Goal: Use online tool/utility: Use online tool/utility

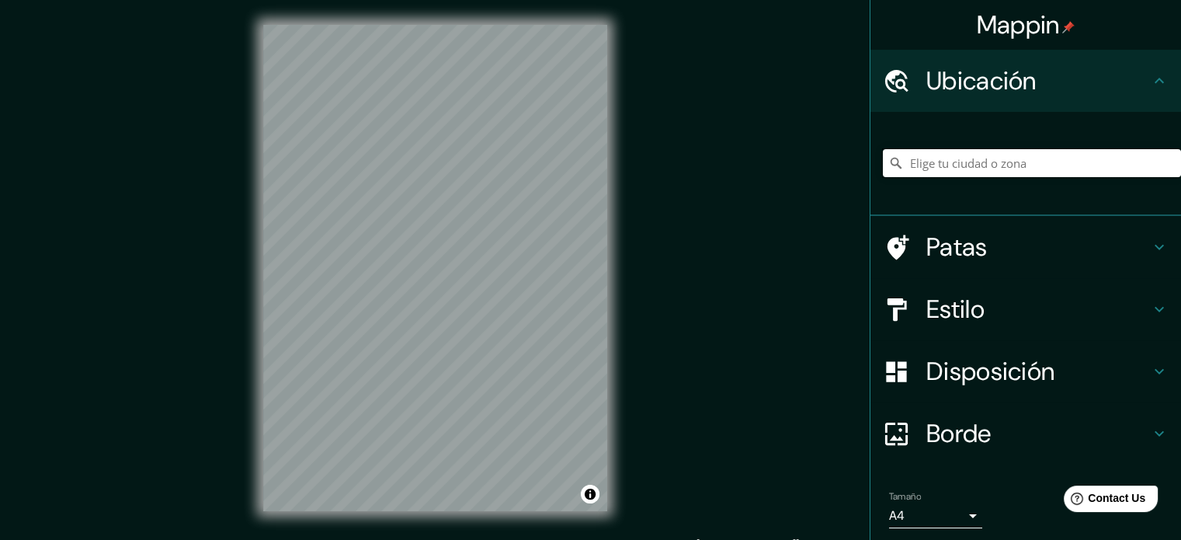
click at [1010, 151] on input "Elige tu ciudad o zona" at bounding box center [1032, 163] width 298 height 28
click at [996, 162] on input "Elige tu ciudad o zona" at bounding box center [1032, 163] width 298 height 28
click at [1002, 161] on input "[PERSON_NAME], [US_STATE] 91010, [GEOGRAPHIC_DATA]" at bounding box center [1032, 163] width 298 height 28
click at [999, 160] on input "[PERSON_NAME], [US_STATE] 91010, [GEOGRAPHIC_DATA]" at bounding box center [1032, 163] width 298 height 28
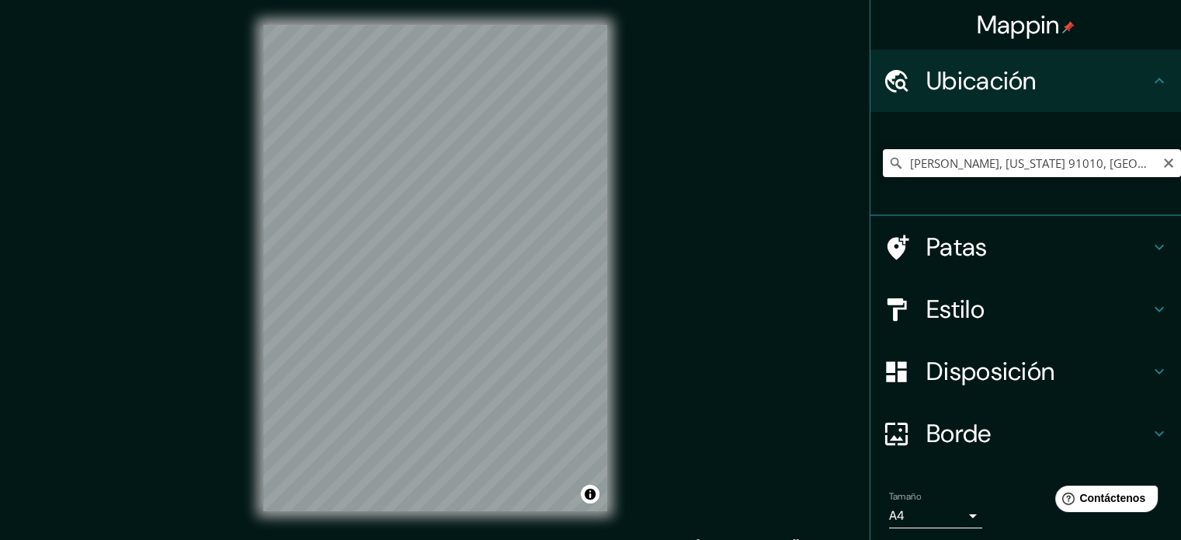
click at [999, 160] on input "[PERSON_NAME], [US_STATE] 91010, [GEOGRAPHIC_DATA]" at bounding box center [1032, 163] width 298 height 28
drag, startPoint x: 1122, startPoint y: 168, endPoint x: 822, endPoint y: 164, distance: 300.6
click at [822, 164] on div "Mappin [GEOGRAPHIC_DATA][PERSON_NAME][US_STATE], [GEOGRAPHIC_DATA][PERSON_NAME]…" at bounding box center [590, 280] width 1181 height 561
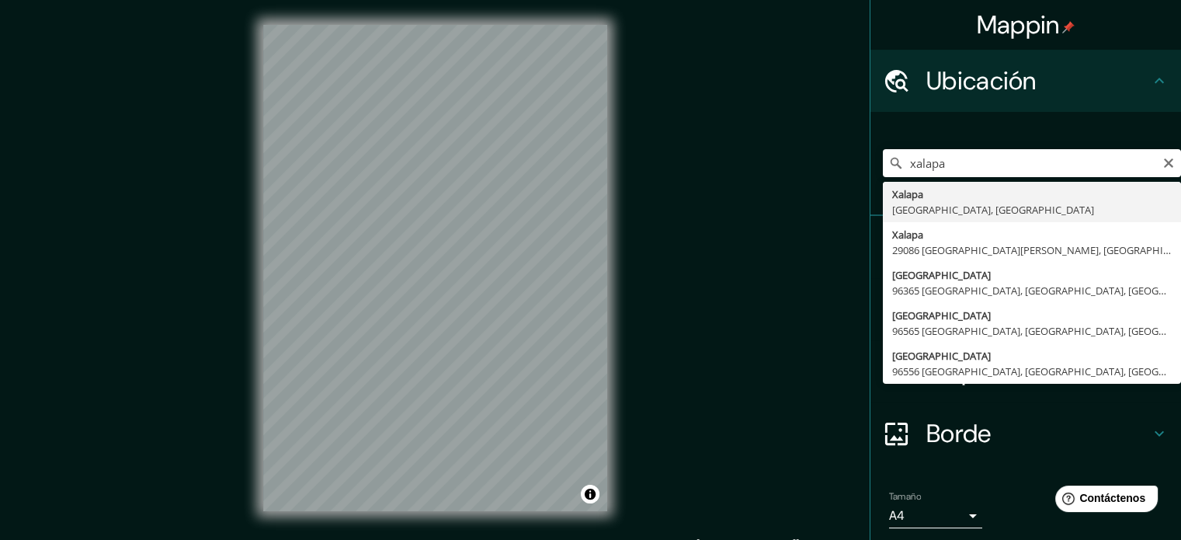
type input "[GEOGRAPHIC_DATA], [GEOGRAPHIC_DATA], [GEOGRAPHIC_DATA]"
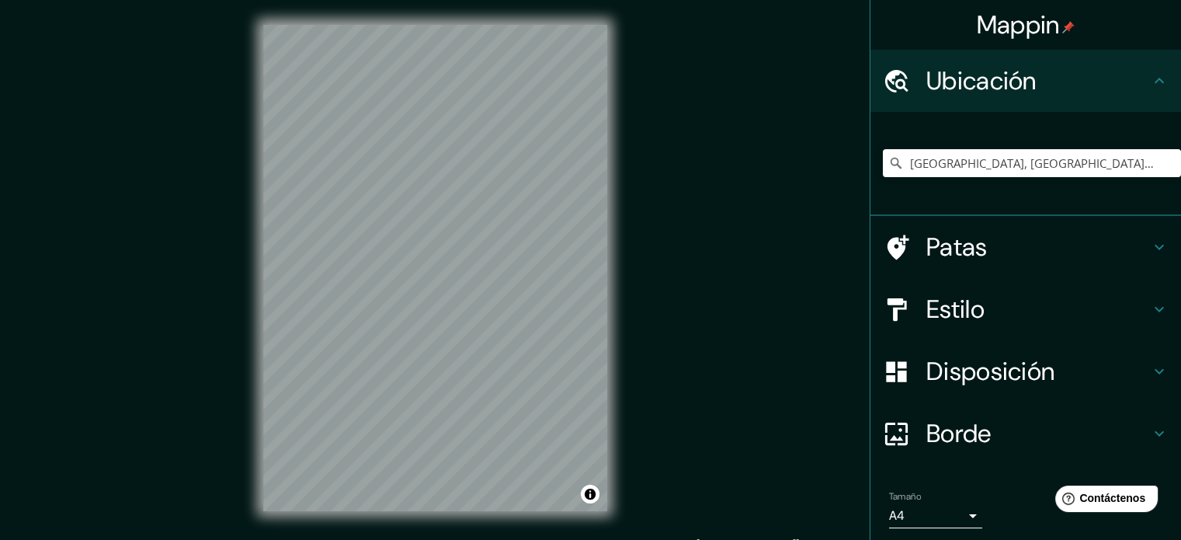
click at [945, 267] on div "Patas" at bounding box center [1026, 247] width 311 height 62
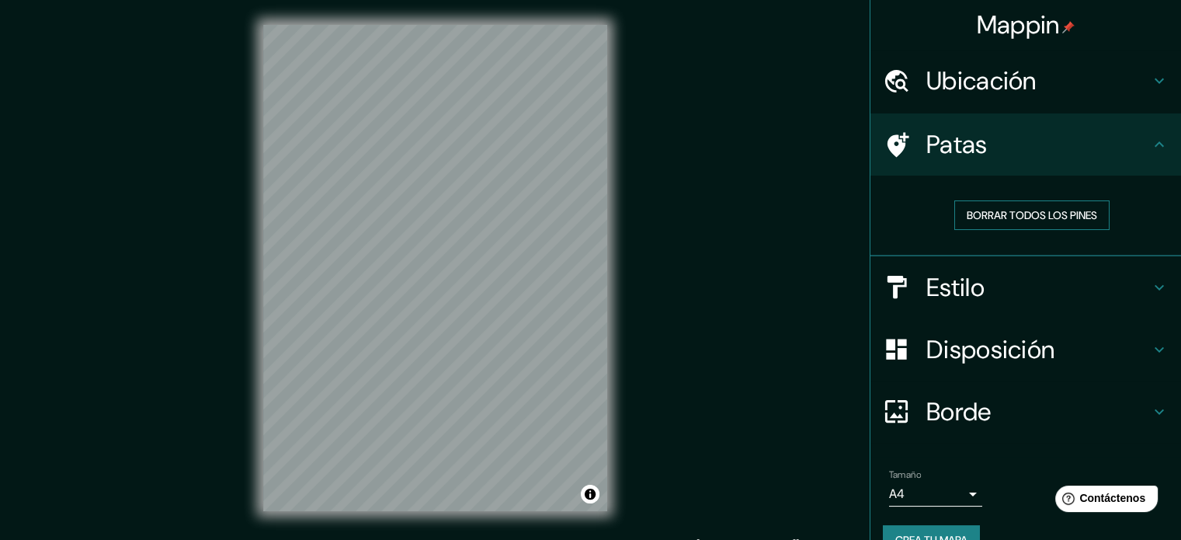
click at [1017, 213] on font "Borrar todos los pines" at bounding box center [1032, 215] width 130 height 14
click at [1027, 144] on h4 "Patas" at bounding box center [1039, 144] width 224 height 31
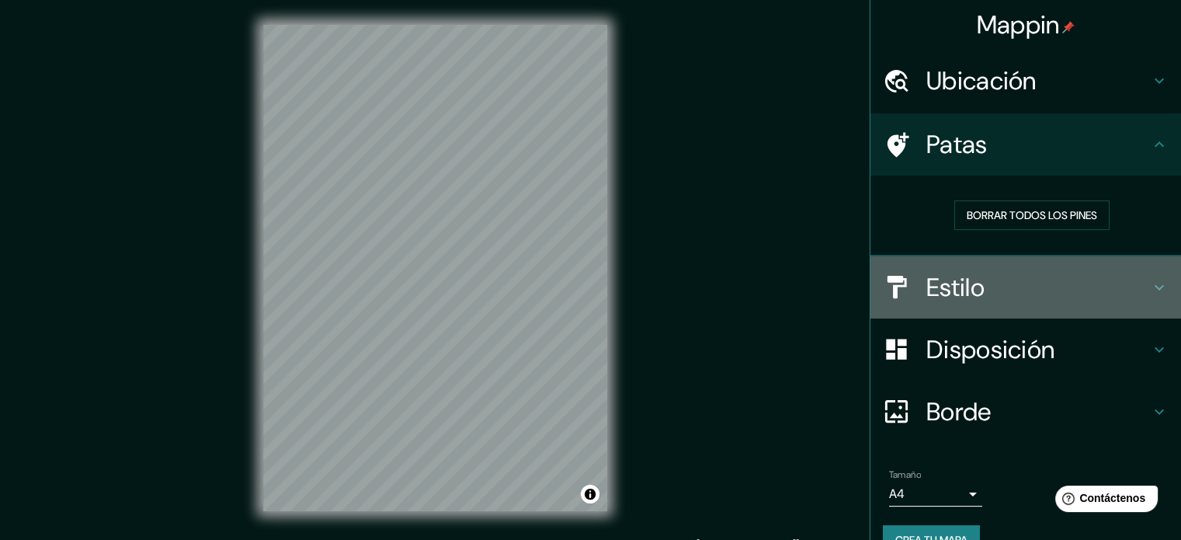
click at [927, 297] on font "Estilo" at bounding box center [956, 287] width 58 height 33
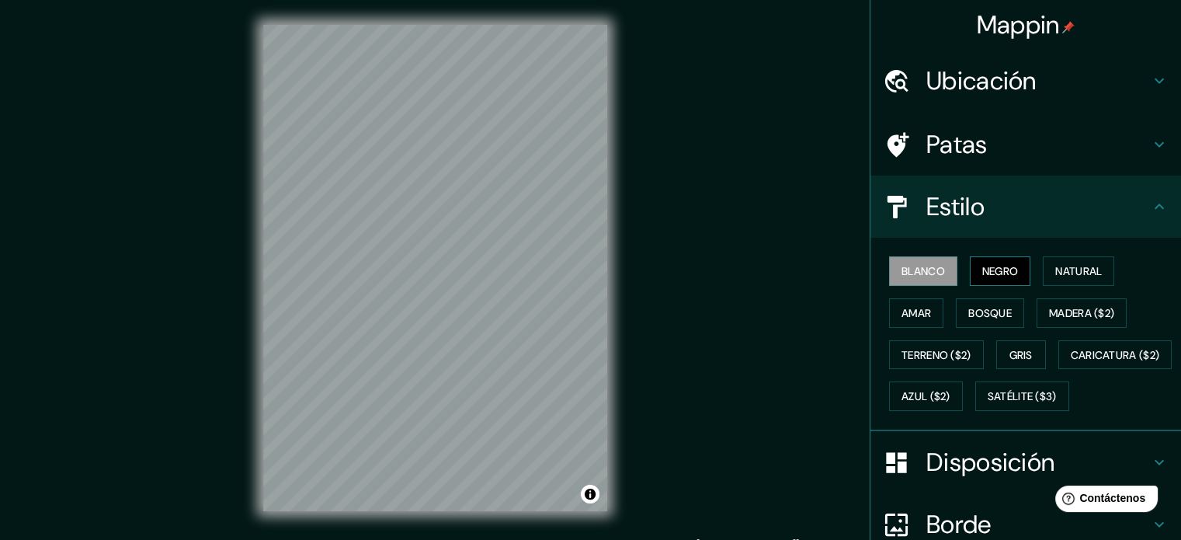
click at [1001, 265] on font "Negro" at bounding box center [1001, 271] width 37 height 14
click at [1049, 281] on button "Natural" at bounding box center [1078, 271] width 71 height 30
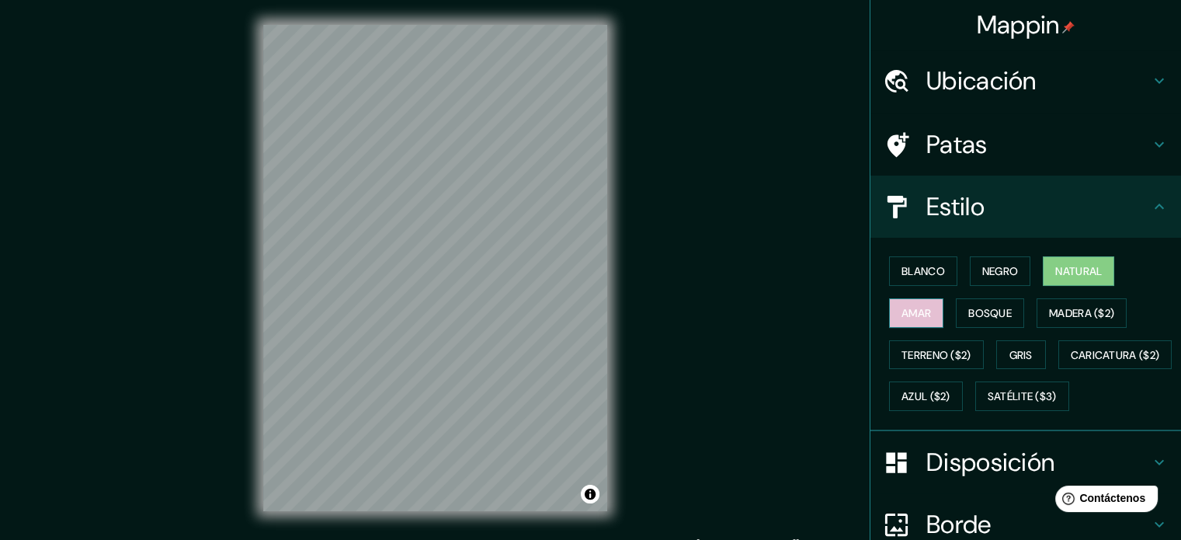
click at [916, 315] on font "Amar" at bounding box center [917, 313] width 30 height 14
click at [959, 316] on button "Bosque" at bounding box center [990, 313] width 68 height 30
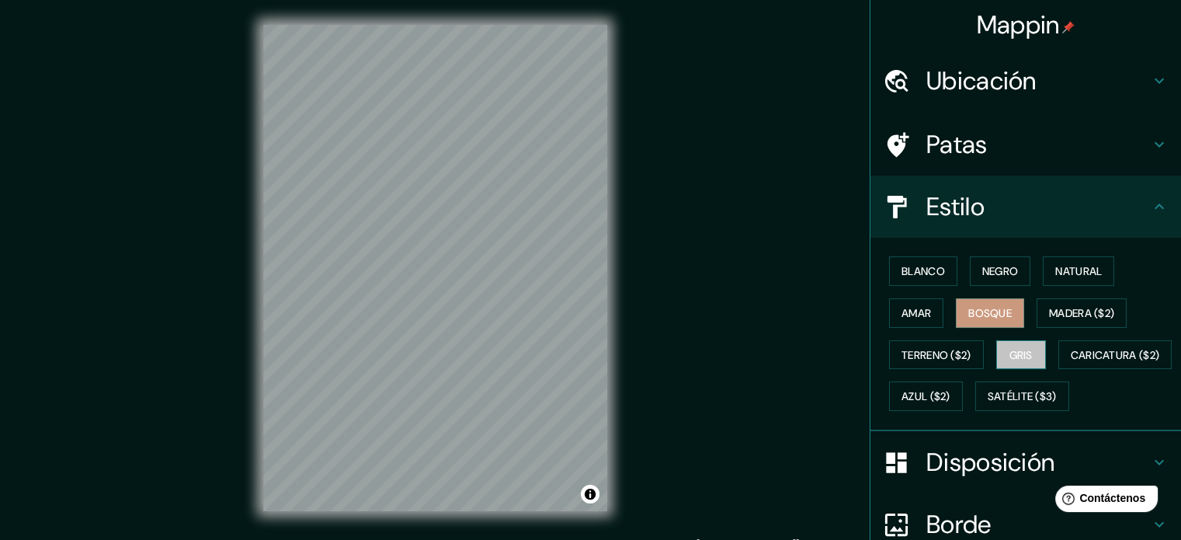
click at [1014, 350] on font "Gris" at bounding box center [1021, 355] width 23 height 14
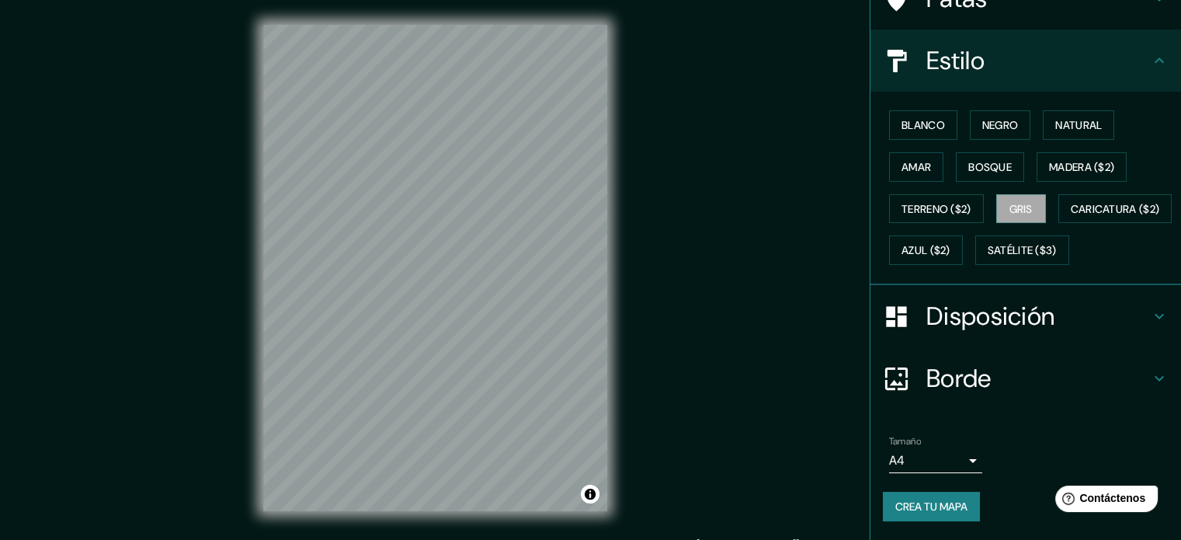
click at [981, 339] on div "Disposición" at bounding box center [1026, 316] width 311 height 62
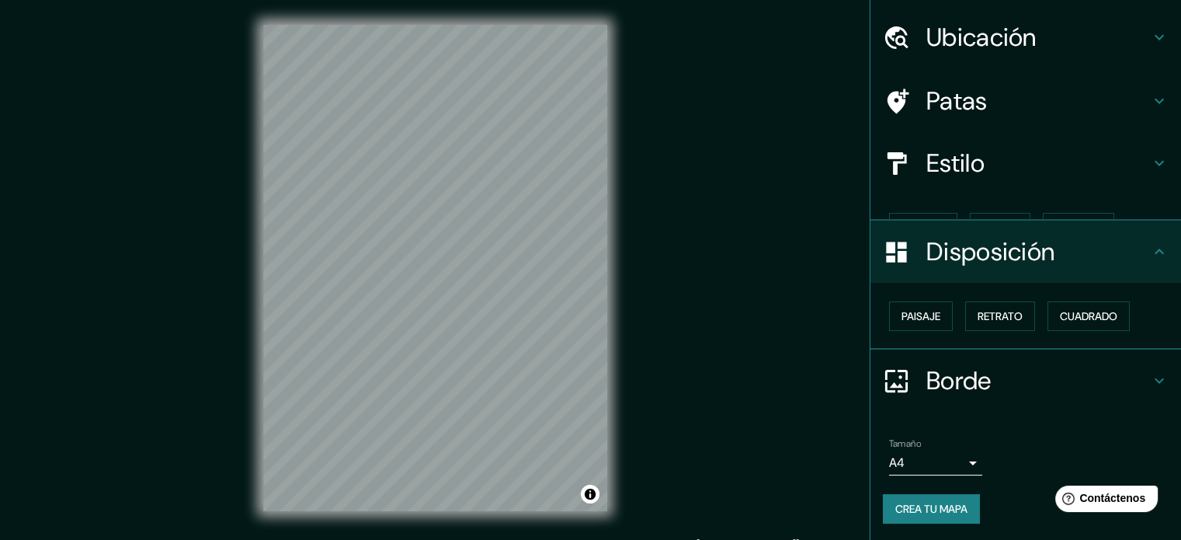
scroll to position [19, 0]
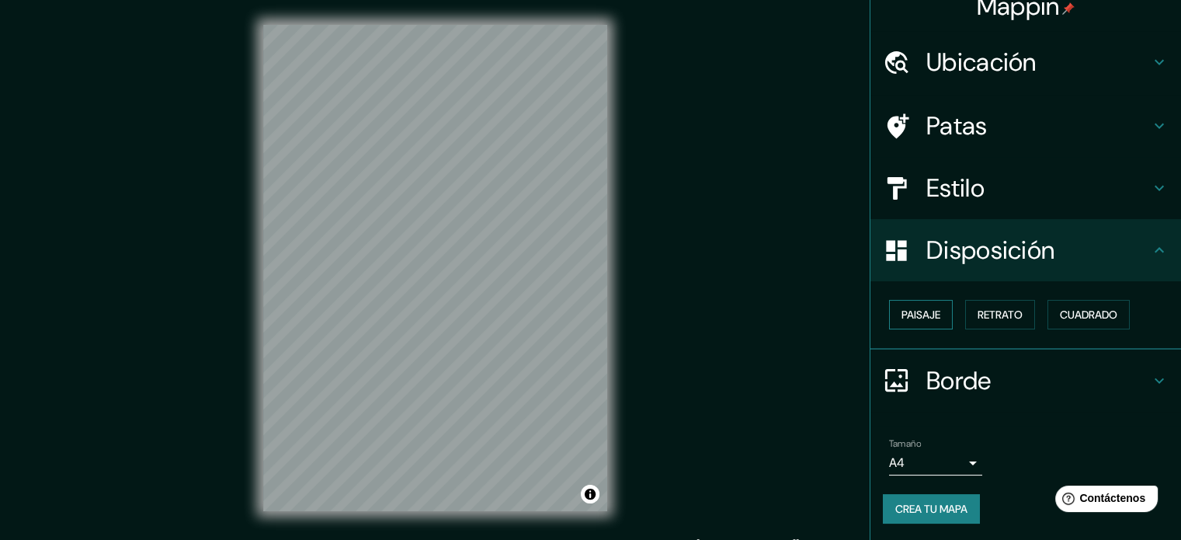
click at [930, 318] on button "Paisaje" at bounding box center [921, 315] width 64 height 30
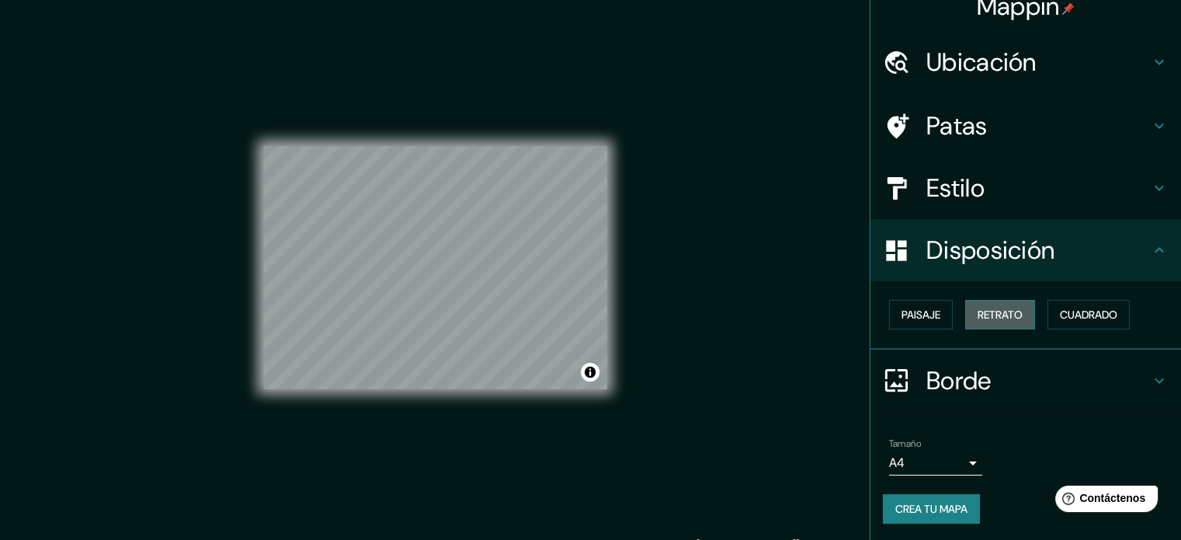
click at [988, 310] on font "Retrato" at bounding box center [1000, 315] width 45 height 14
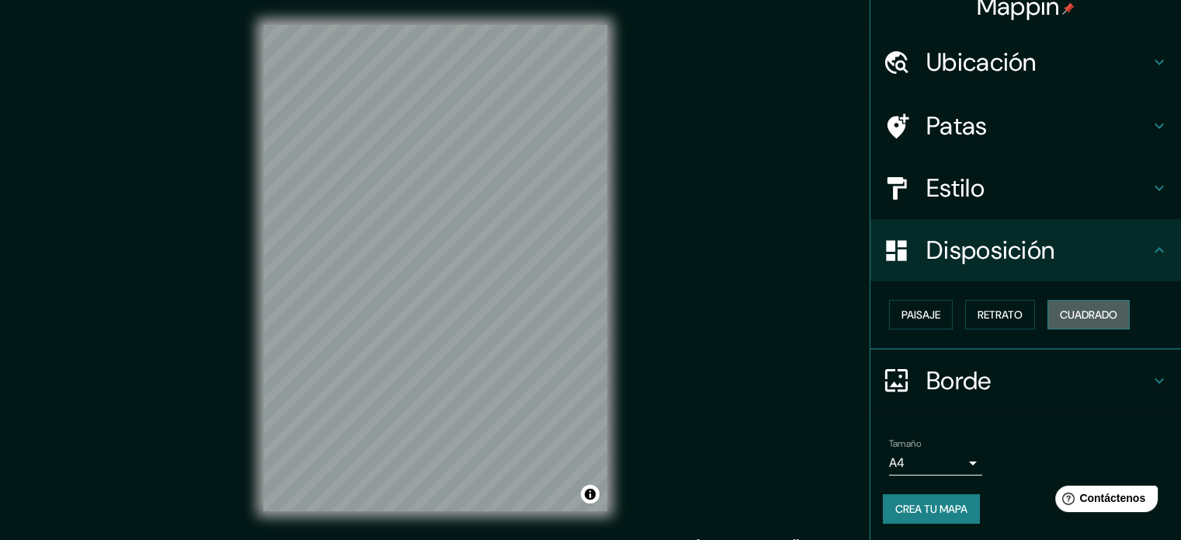
click at [1048, 304] on button "Cuadrado" at bounding box center [1089, 315] width 82 height 30
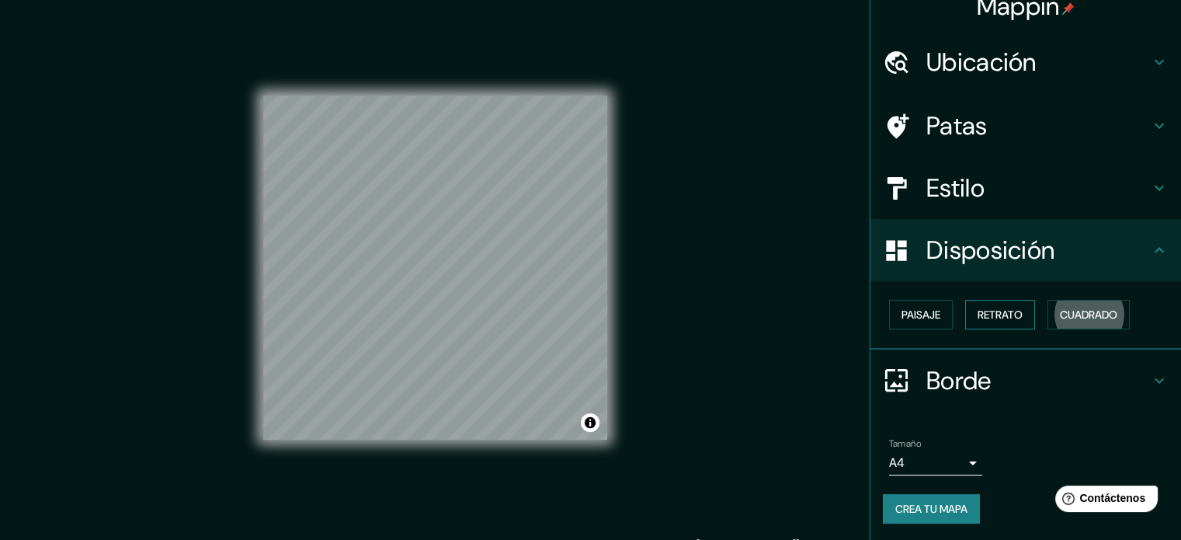
click at [983, 309] on font "Retrato" at bounding box center [1000, 315] width 45 height 14
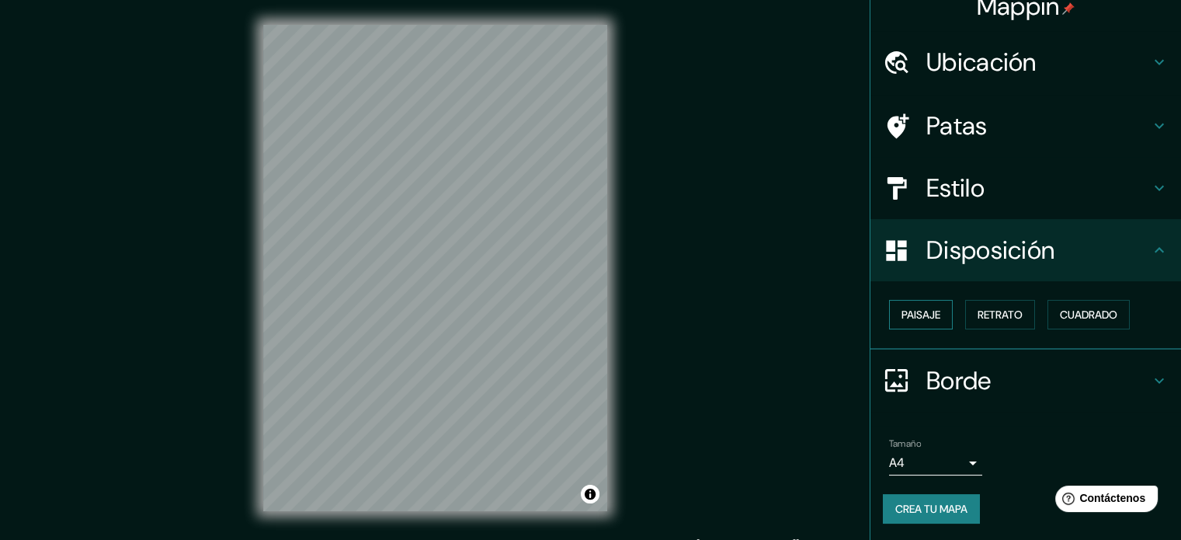
click at [934, 318] on button "Paisaje" at bounding box center [921, 315] width 64 height 30
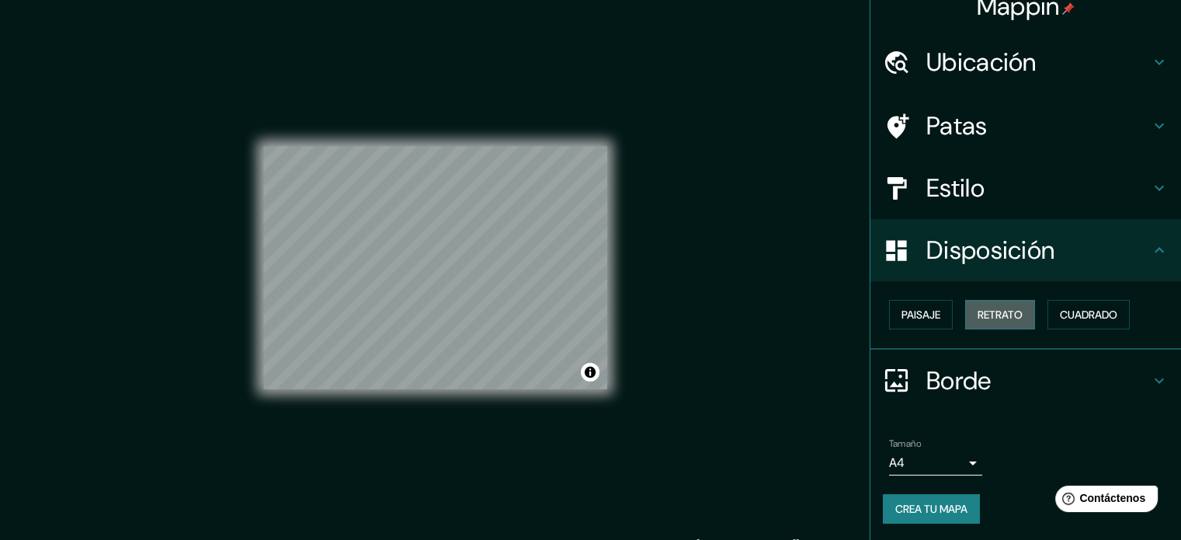
click at [985, 322] on font "Retrato" at bounding box center [1000, 314] width 45 height 20
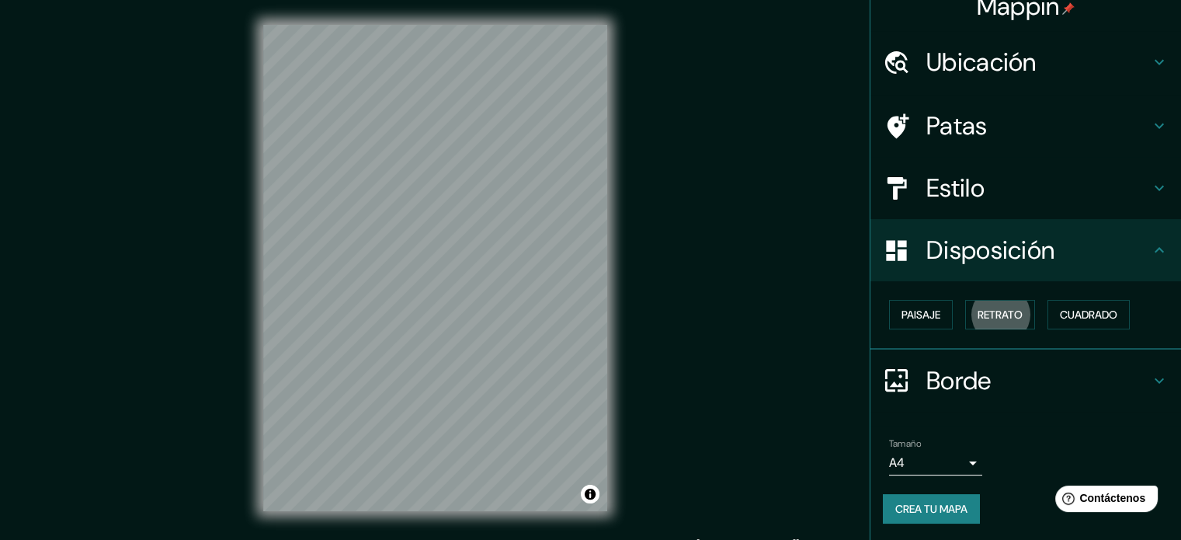
click at [715, 263] on div "Mappin Ubicación Xalapa, [GEOGRAPHIC_DATA], [GEOGRAPHIC_DATA] Patas Estilo Disp…" at bounding box center [590, 280] width 1181 height 561
click at [941, 195] on font "Estilo" at bounding box center [956, 188] width 58 height 33
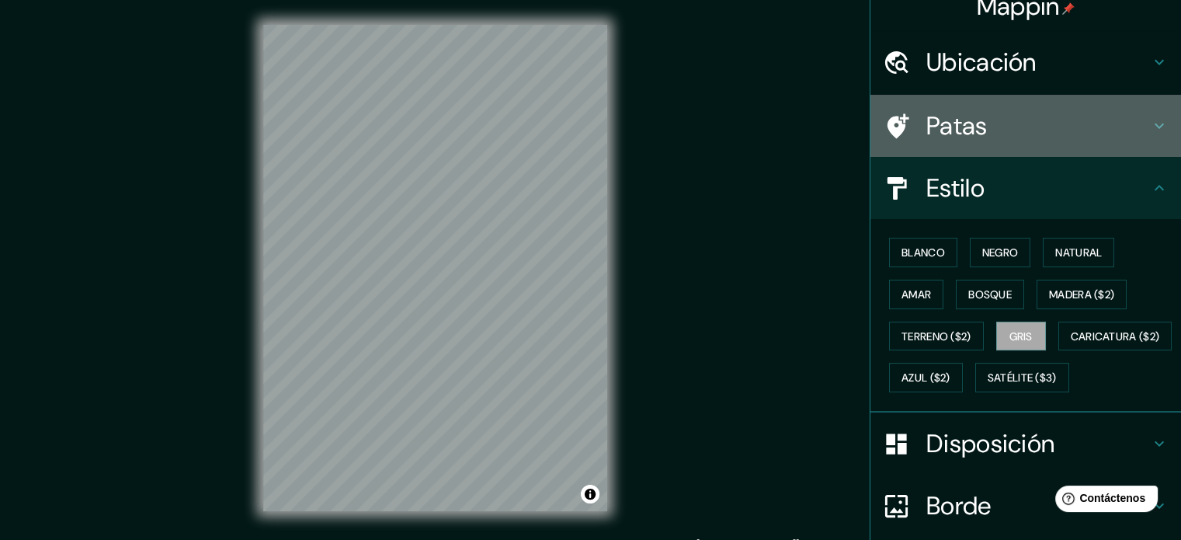
click at [986, 112] on h4 "Patas" at bounding box center [1039, 125] width 224 height 31
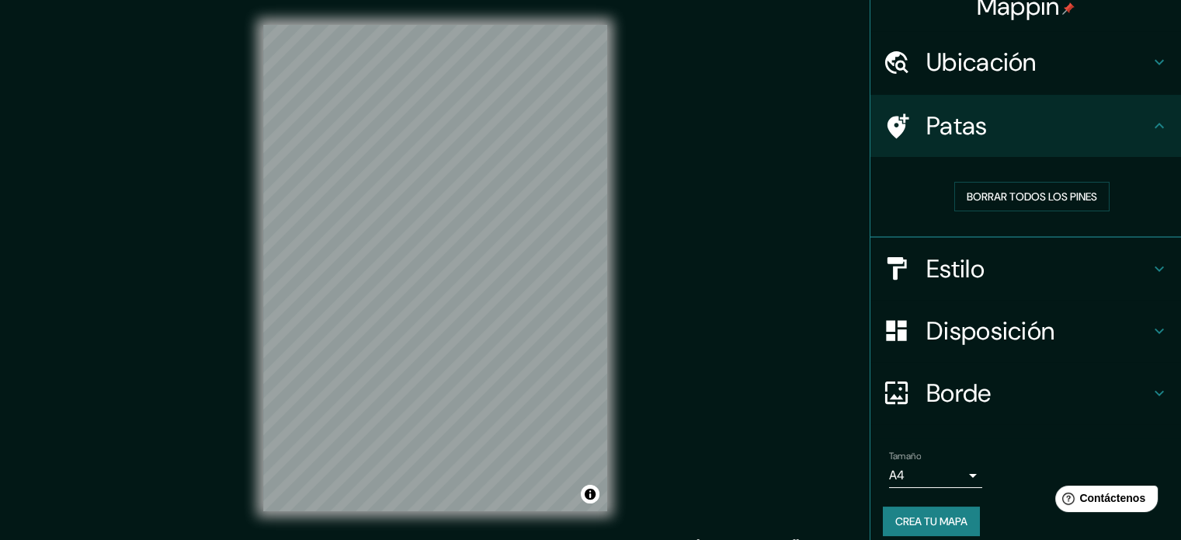
click at [985, 77] on font "Ubicación" at bounding box center [982, 62] width 110 height 33
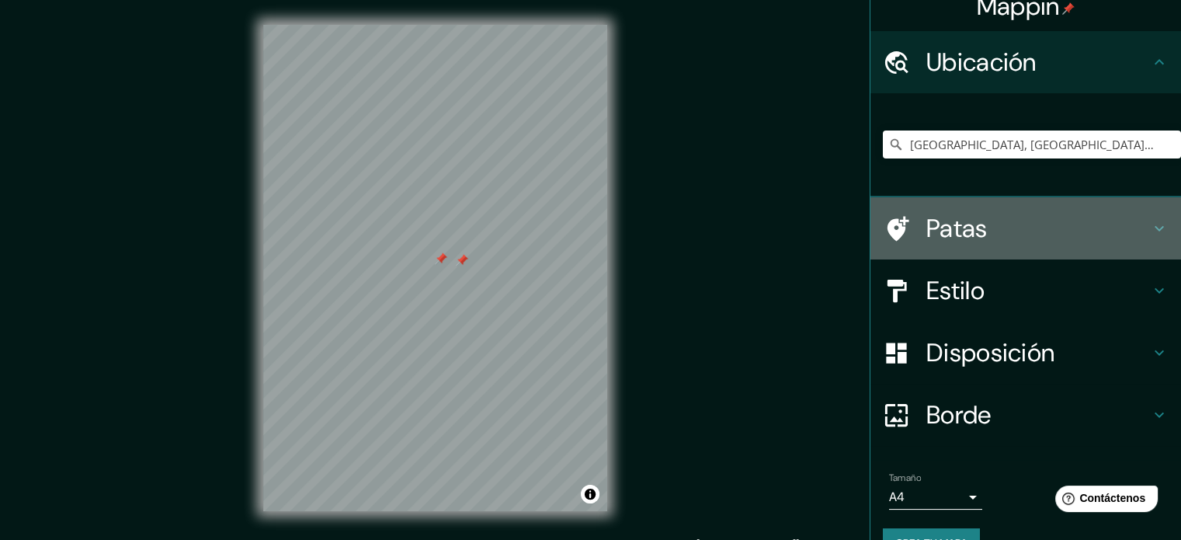
click at [948, 240] on font "Patas" at bounding box center [957, 228] width 61 height 33
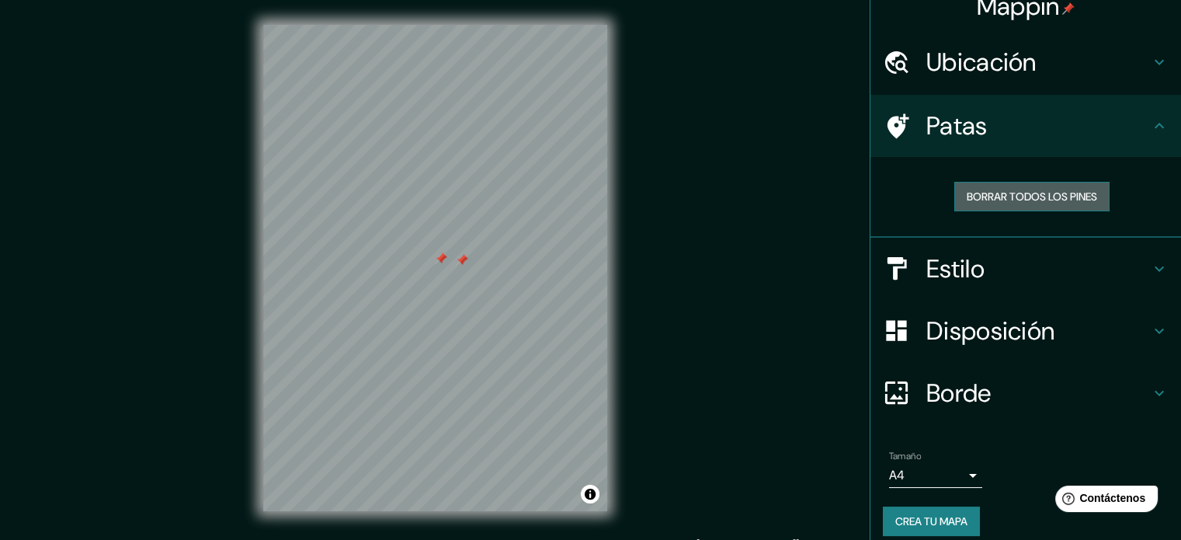
drag, startPoint x: 993, startPoint y: 193, endPoint x: 982, endPoint y: 201, distance: 13.4
click at [993, 196] on font "Borrar todos los pines" at bounding box center [1032, 197] width 130 height 14
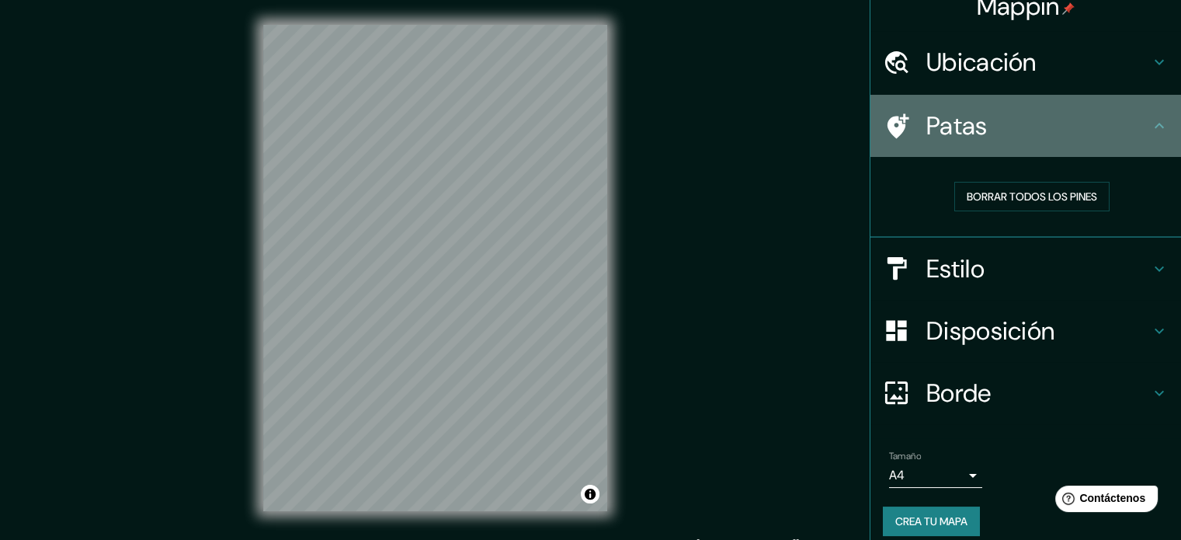
click at [903, 138] on div at bounding box center [904, 126] width 43 height 27
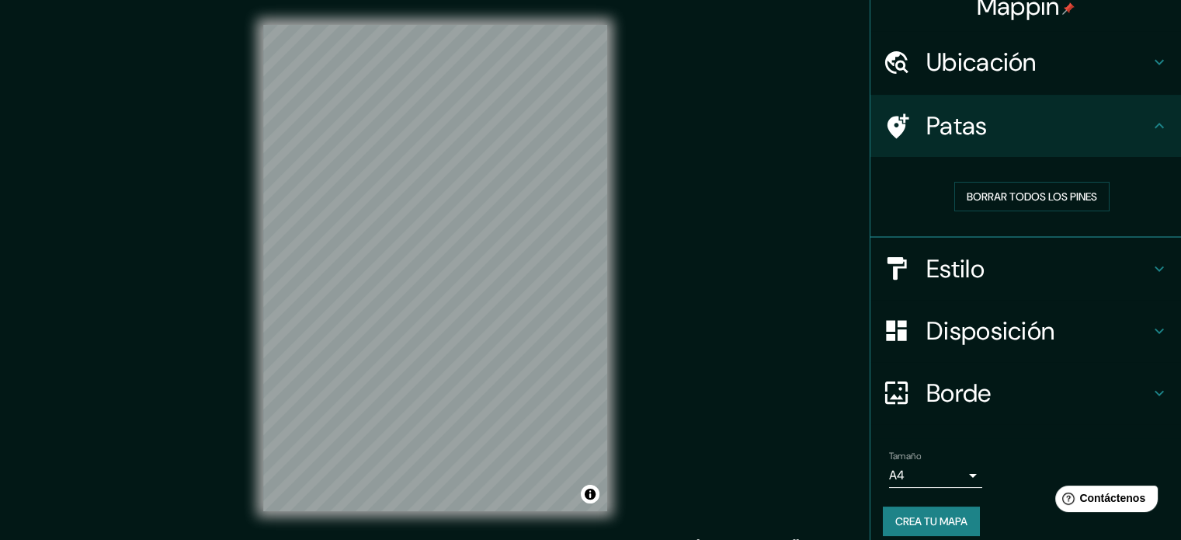
click at [968, 77] on font "Ubicación" at bounding box center [982, 62] width 110 height 33
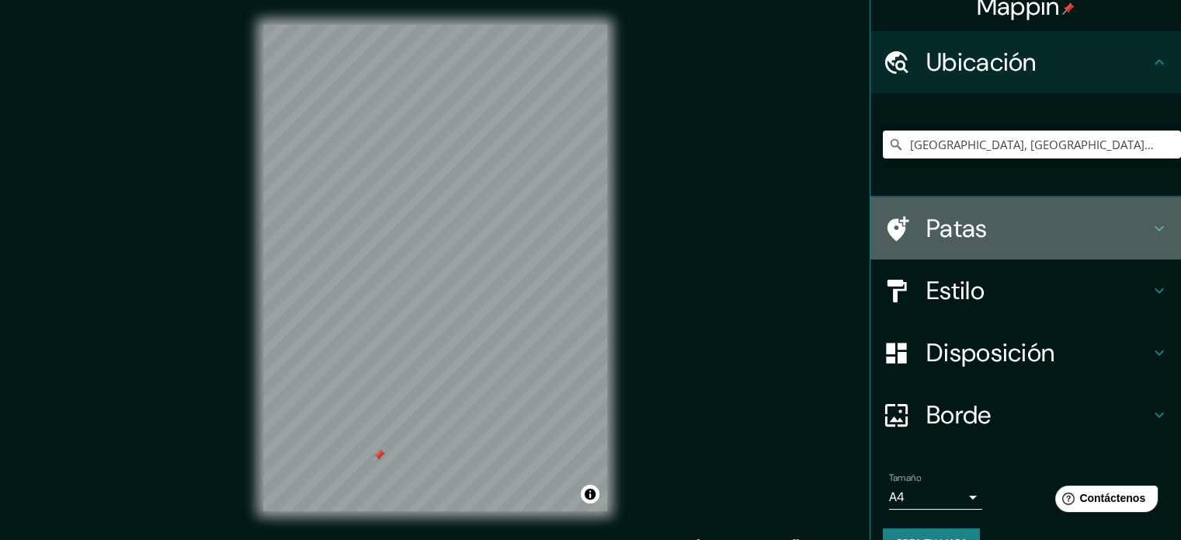
click at [939, 245] on div "Patas" at bounding box center [1026, 228] width 311 height 62
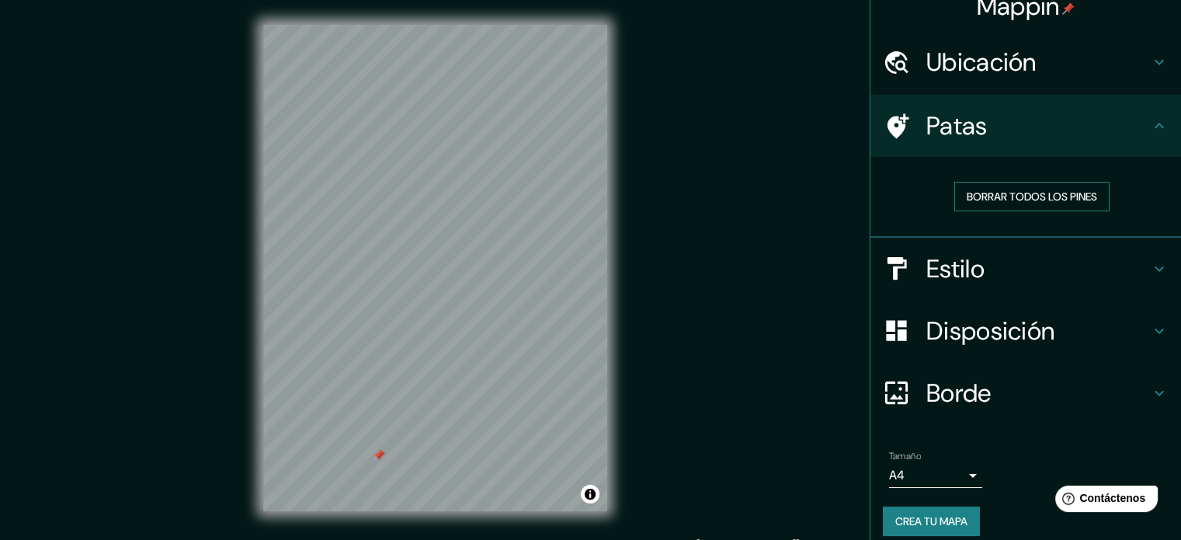
click at [997, 206] on button "Borrar todos los pines" at bounding box center [1032, 197] width 155 height 30
click at [1013, 267] on h4 "Estilo" at bounding box center [1039, 268] width 224 height 31
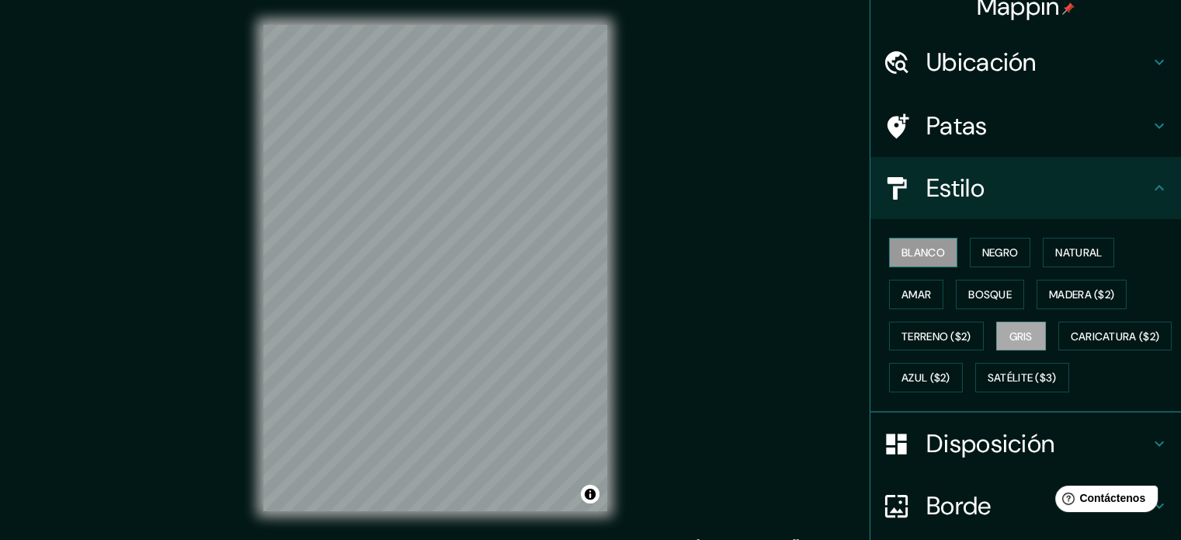
click at [929, 253] on font "Blanco" at bounding box center [923, 252] width 43 height 14
click at [970, 256] on button "Negro" at bounding box center [1000, 253] width 61 height 30
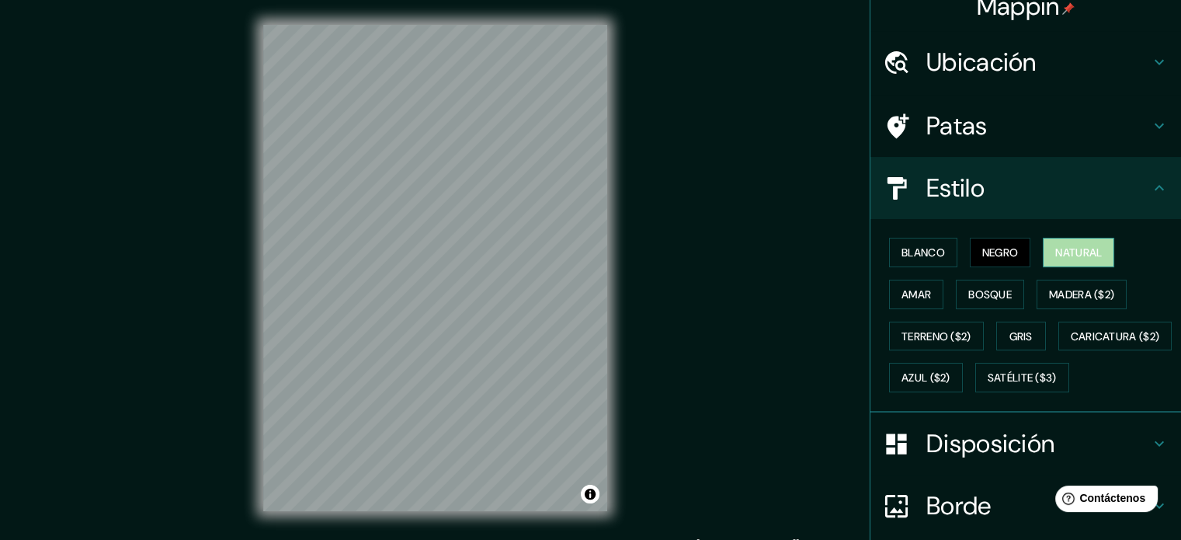
click at [1065, 257] on font "Natural" at bounding box center [1079, 252] width 47 height 14
click at [1023, 332] on font "Gris" at bounding box center [1021, 336] width 23 height 14
click at [985, 264] on button "Negro" at bounding box center [1000, 253] width 61 height 30
click at [1020, 335] on font "Gris" at bounding box center [1021, 336] width 23 height 14
click at [656, 419] on div "Mappin Ubicación Xalapa, [GEOGRAPHIC_DATA], [GEOGRAPHIC_DATA] Patas Estilo Blan…" at bounding box center [590, 280] width 1181 height 561
